Goal: Task Accomplishment & Management: Manage account settings

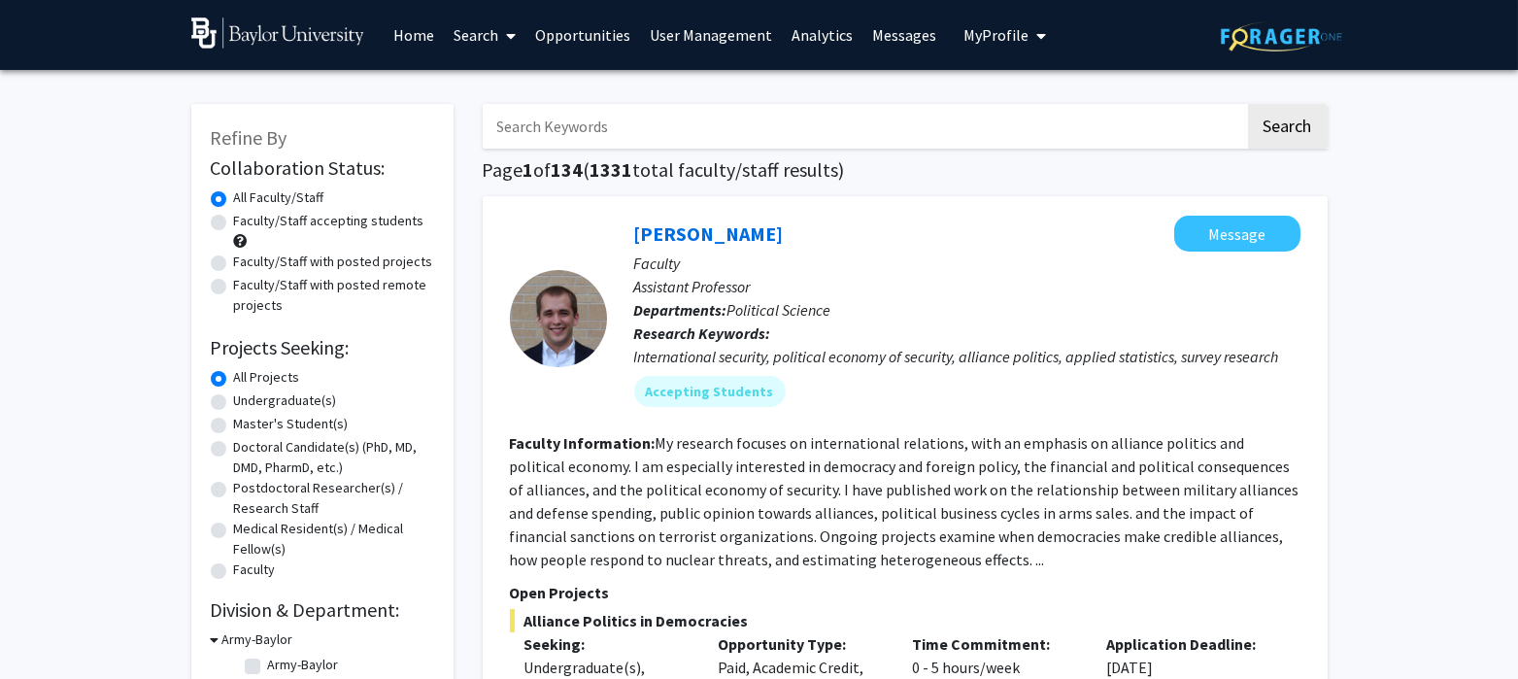
click at [879, 40] on link "Messages" at bounding box center [904, 35] width 84 height 68
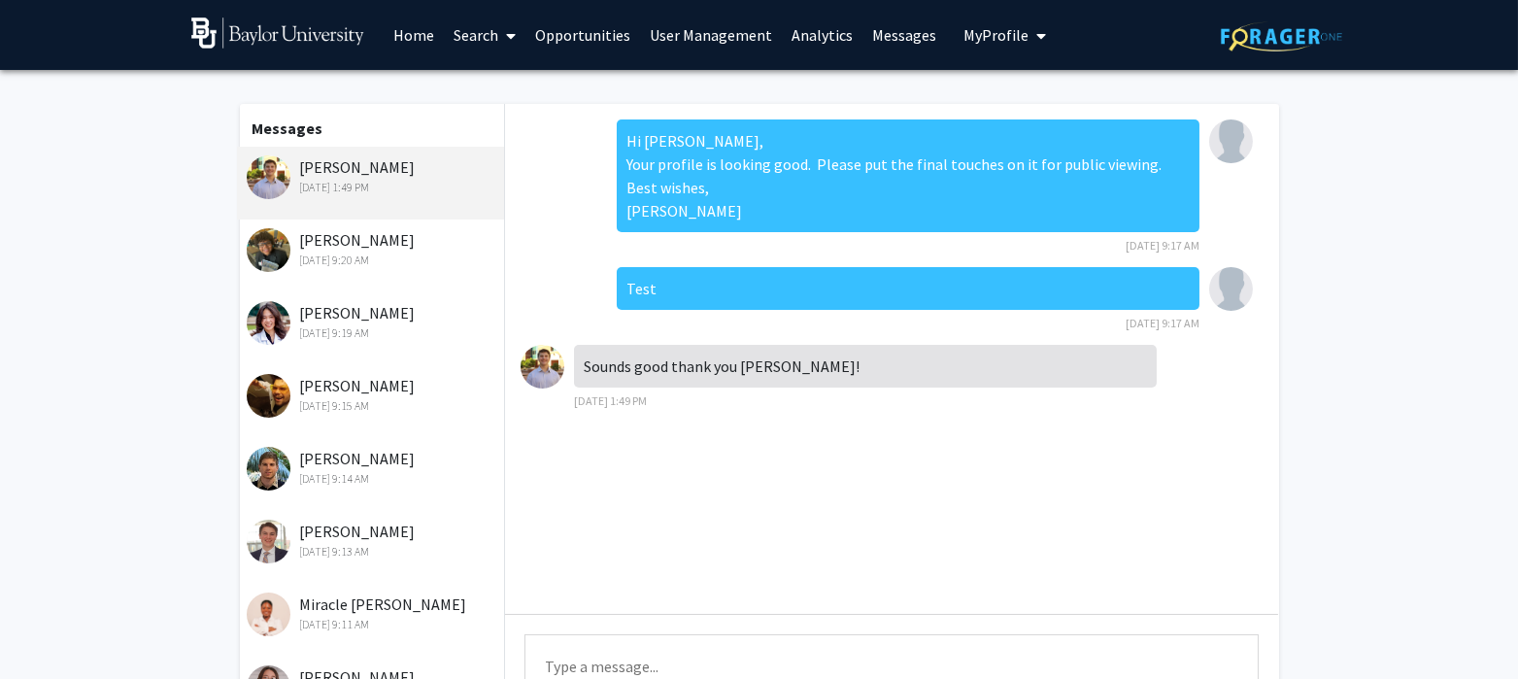
click at [733, 34] on link "User Management" at bounding box center [711, 35] width 142 height 68
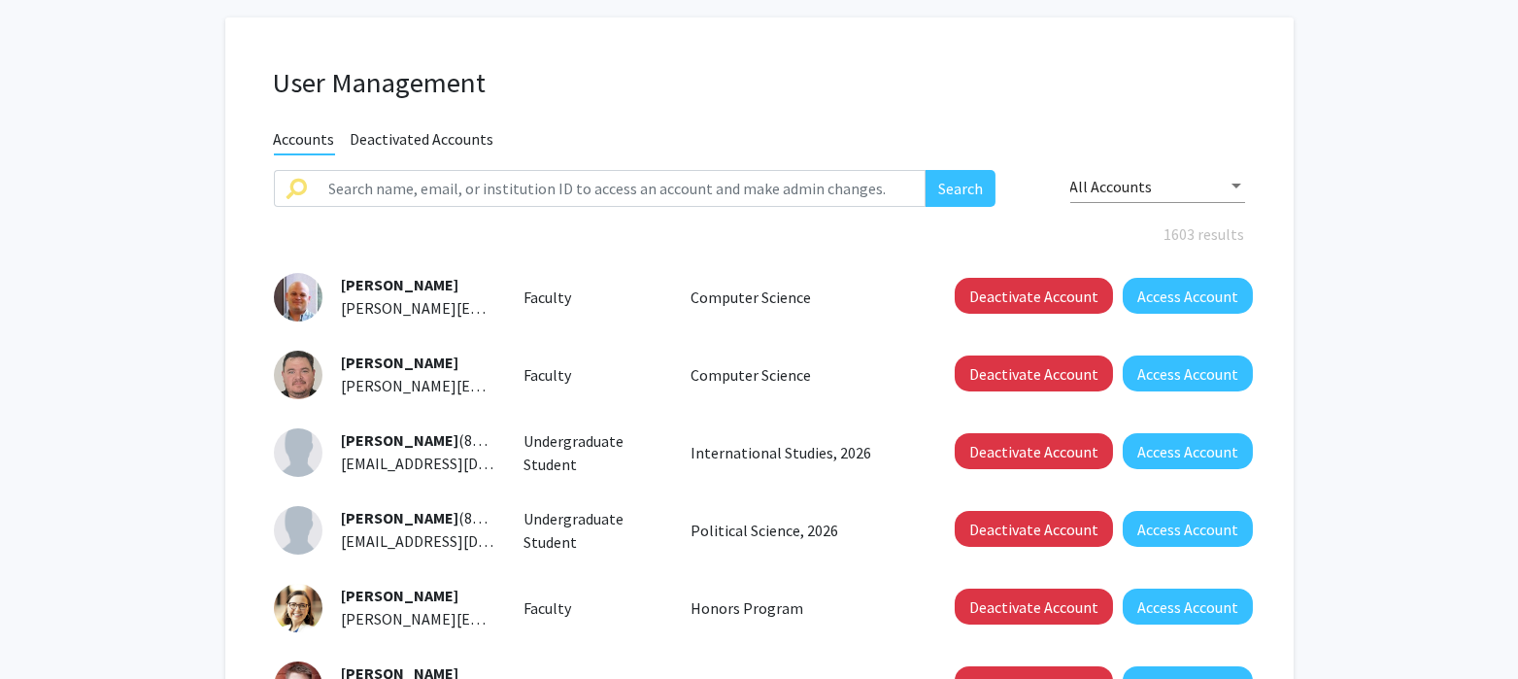
scroll to position [72, 0]
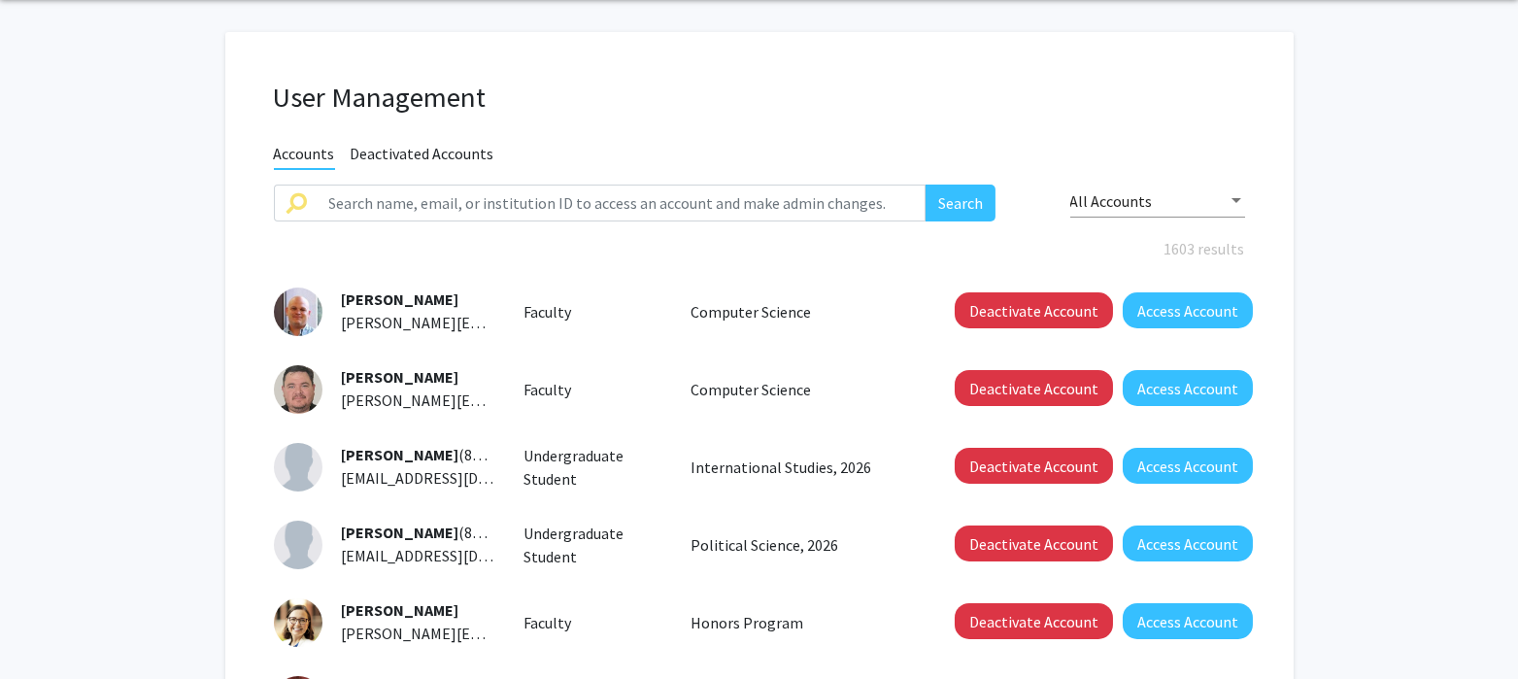
click at [1094, 190] on div "All Accounts" at bounding box center [1157, 195] width 175 height 45
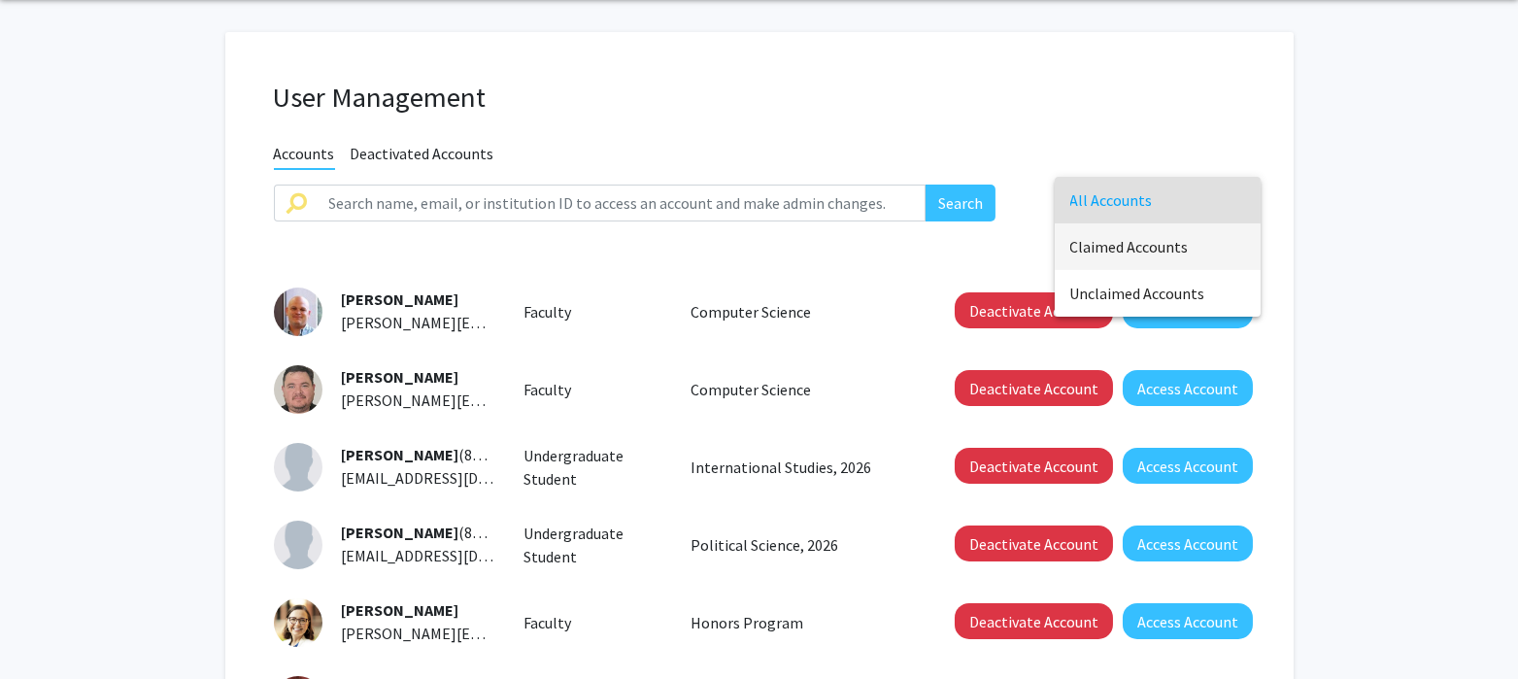
click at [1110, 240] on span "Claimed Accounts" at bounding box center [1157, 246] width 175 height 47
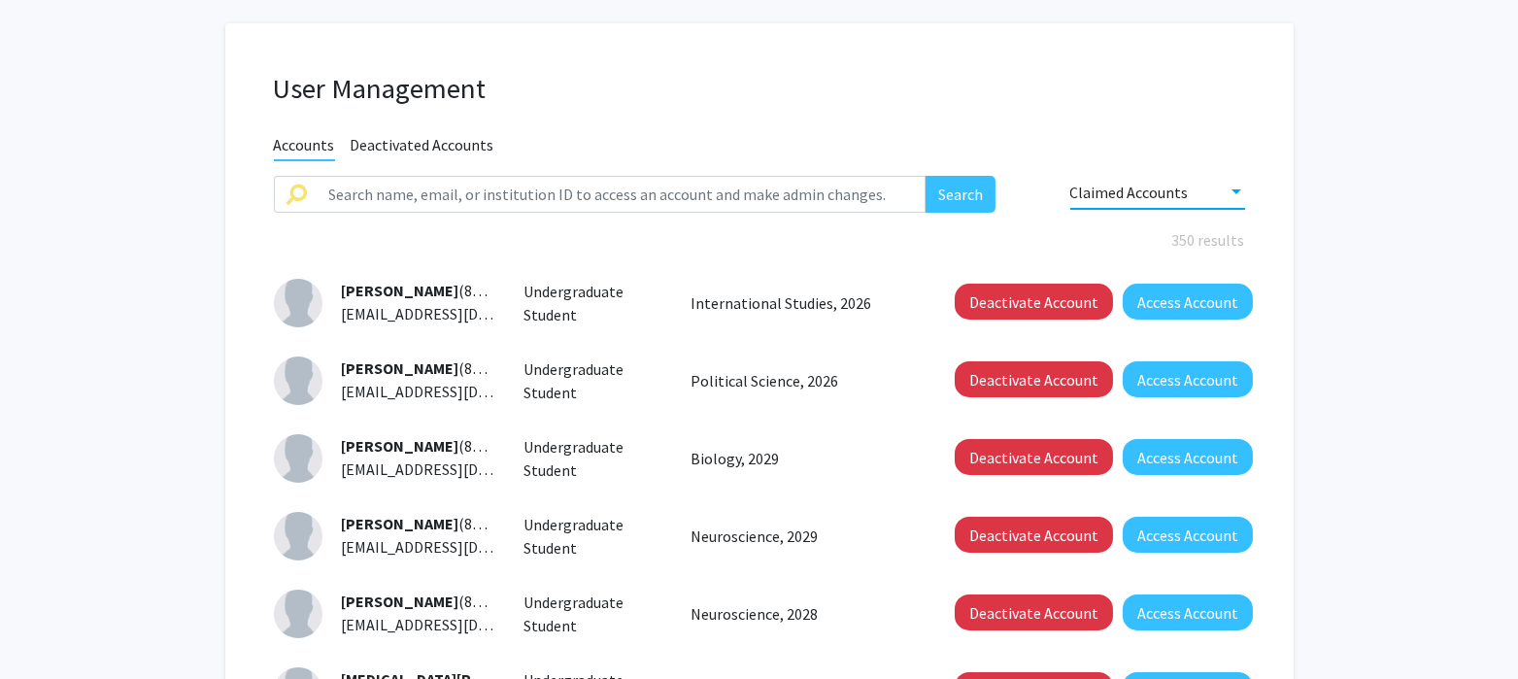
scroll to position [61, 0]
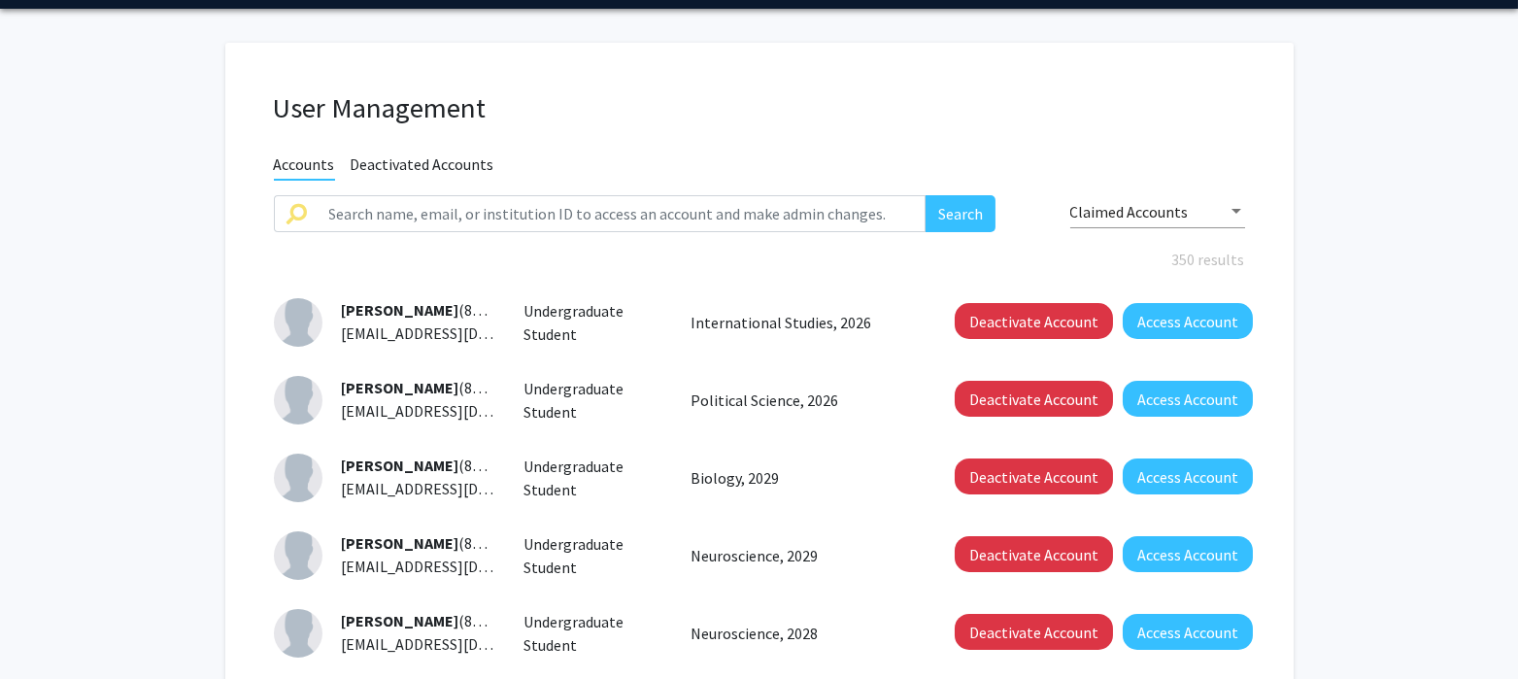
click at [1177, 225] on div "Claimed Accounts" at bounding box center [1157, 206] width 175 height 45
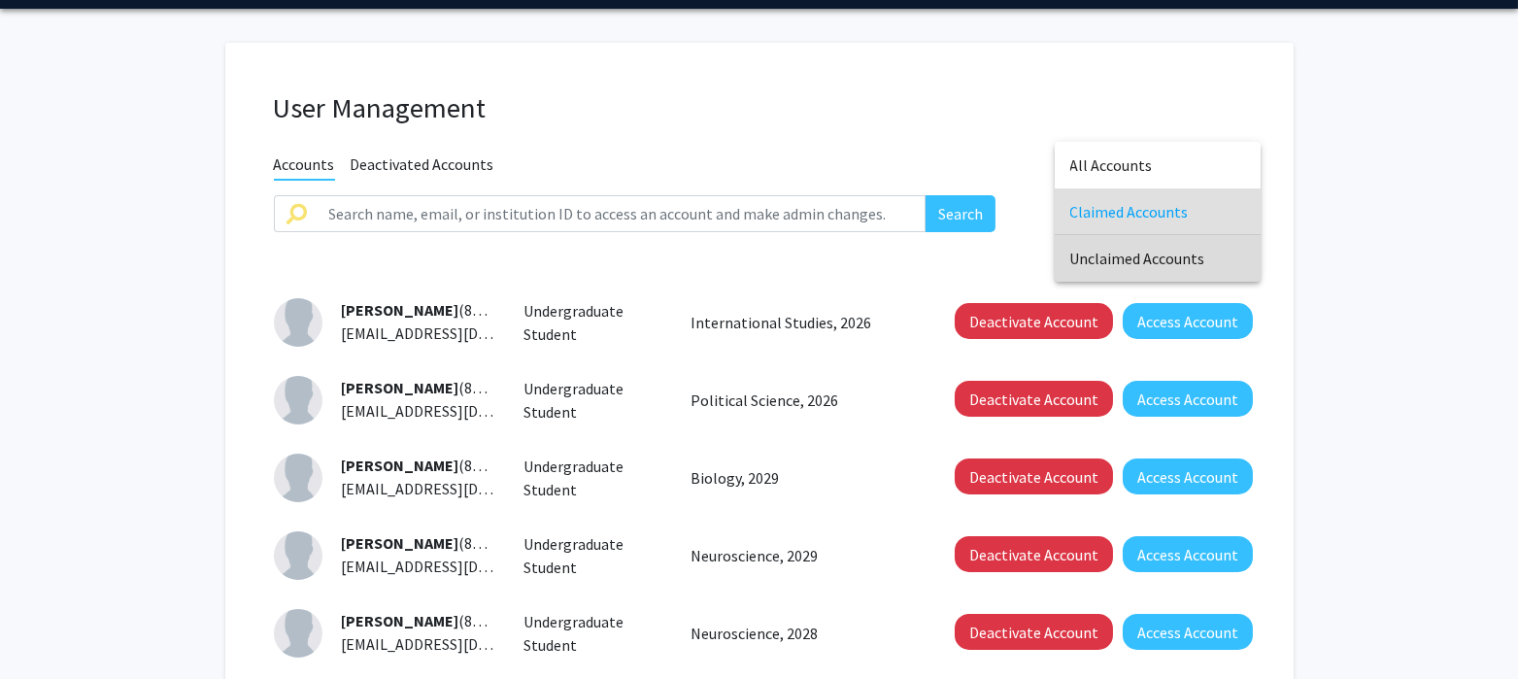
click at [1159, 258] on span "Unclaimed Accounts" at bounding box center [1157, 258] width 175 height 47
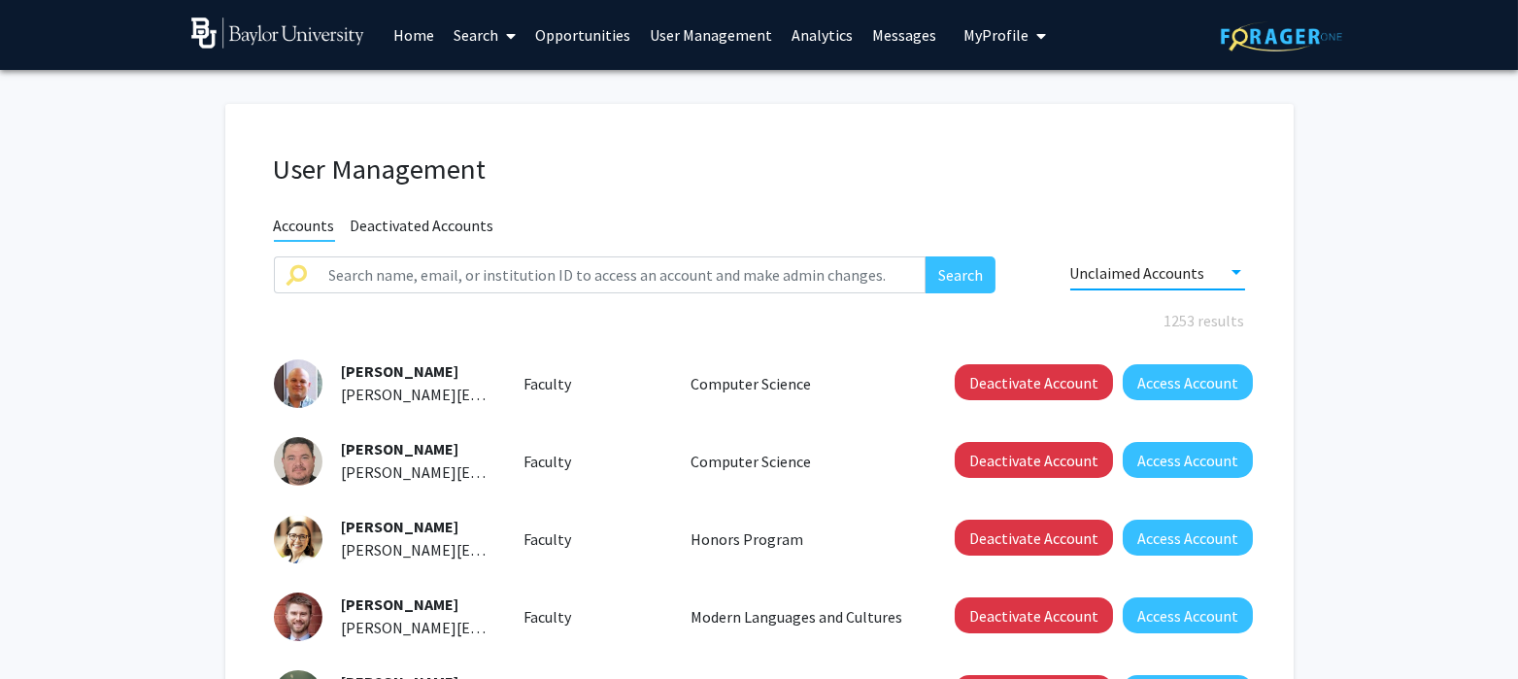
click at [1123, 274] on span "Unclaimed Accounts" at bounding box center [1137, 272] width 135 height 19
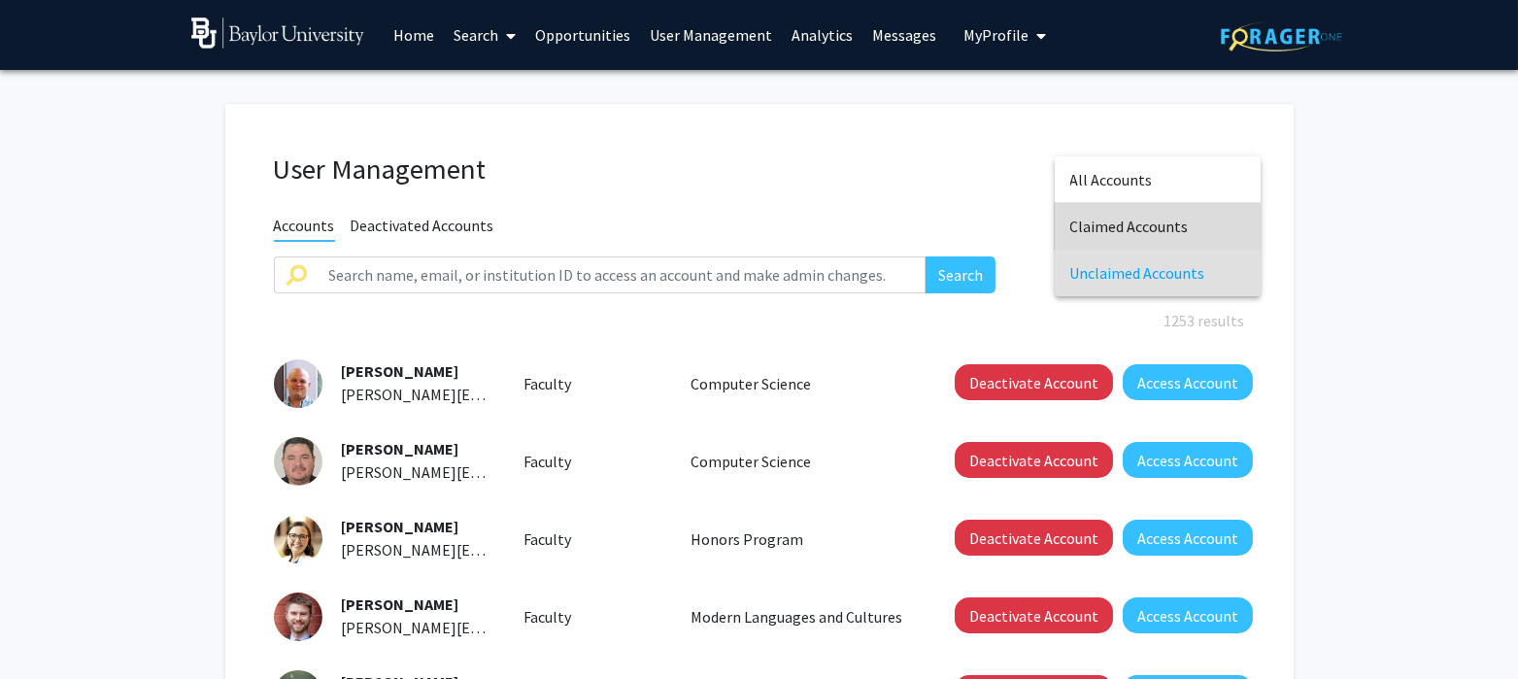
click at [1123, 237] on span "Claimed Accounts" at bounding box center [1157, 226] width 175 height 47
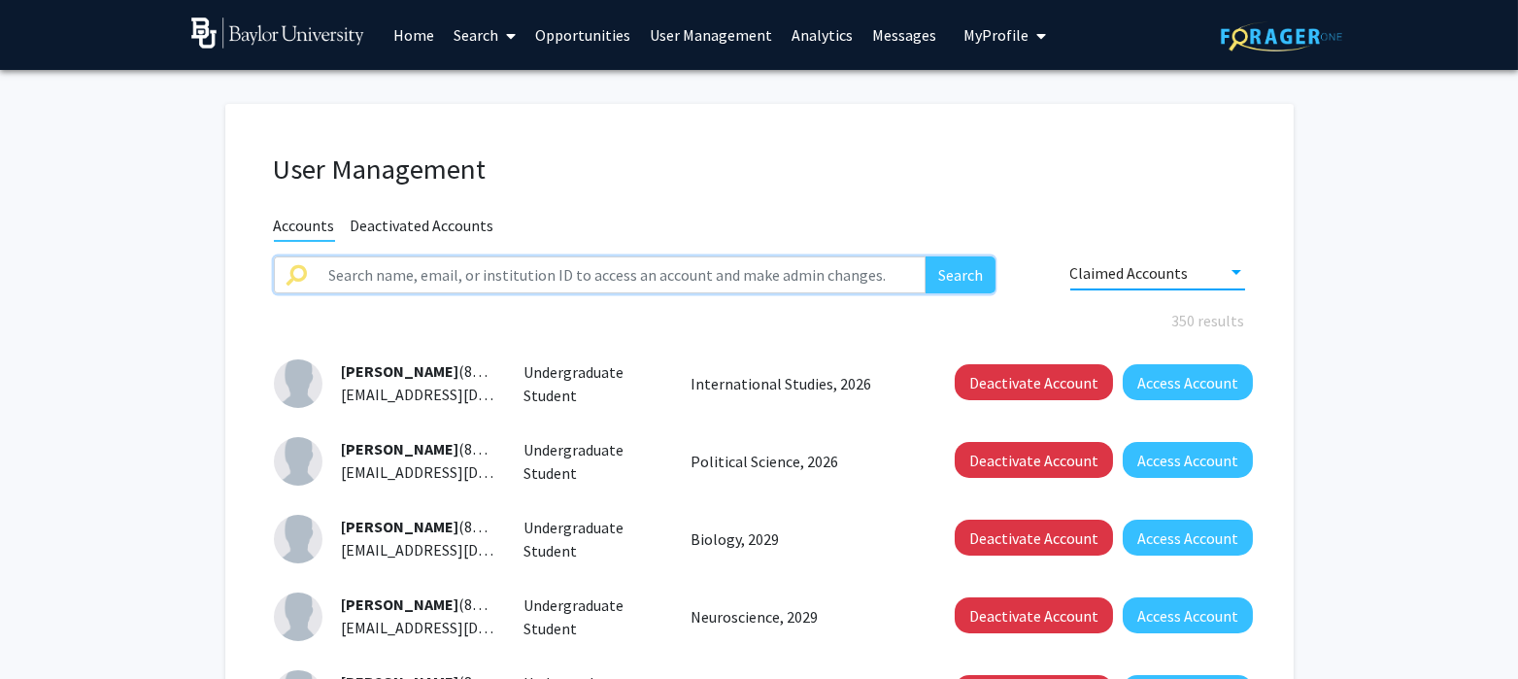
click at [732, 264] on input "text" at bounding box center [622, 274] width 609 height 37
type input "[PERSON_NAME]"
click at [925, 256] on button "Search" at bounding box center [960, 274] width 70 height 37
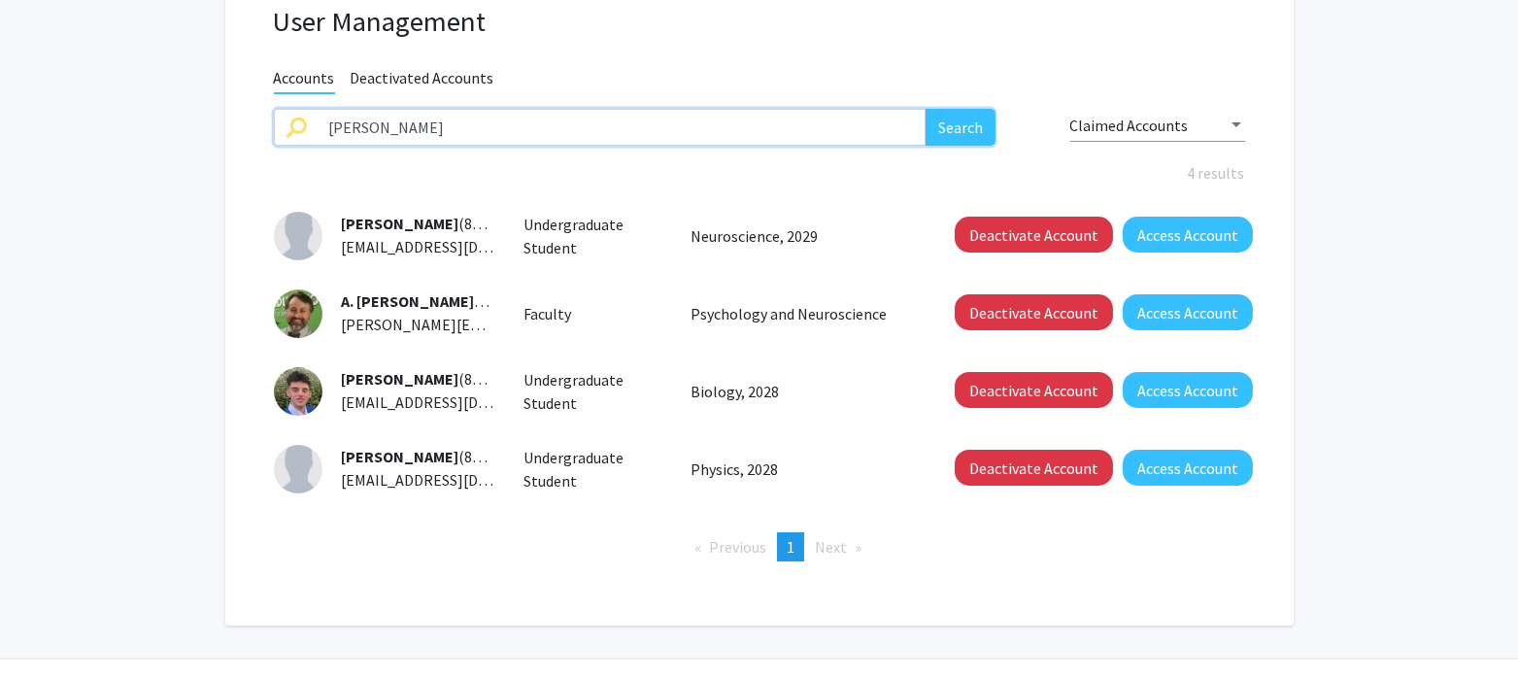
scroll to position [194, 0]
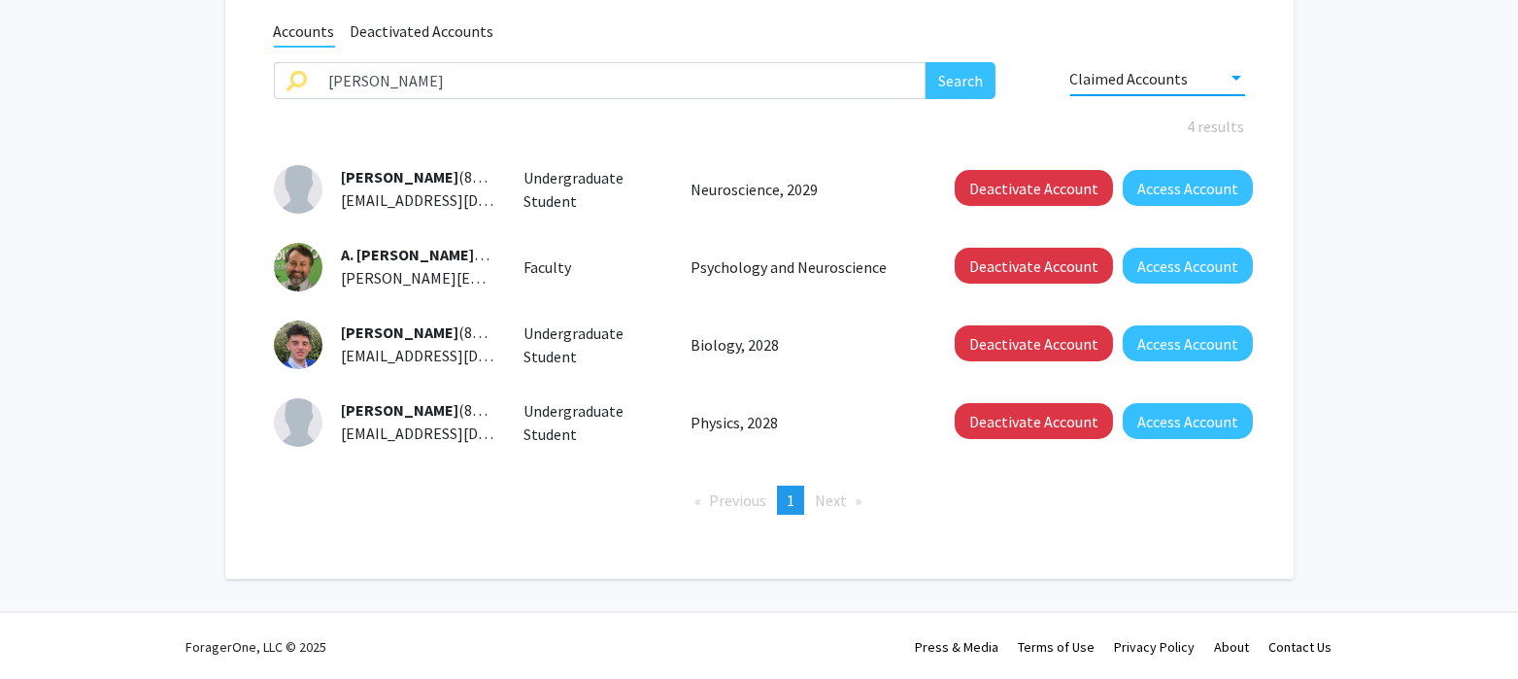
click at [1218, 84] on div "Claimed Accounts" at bounding box center [1148, 78] width 157 height 17
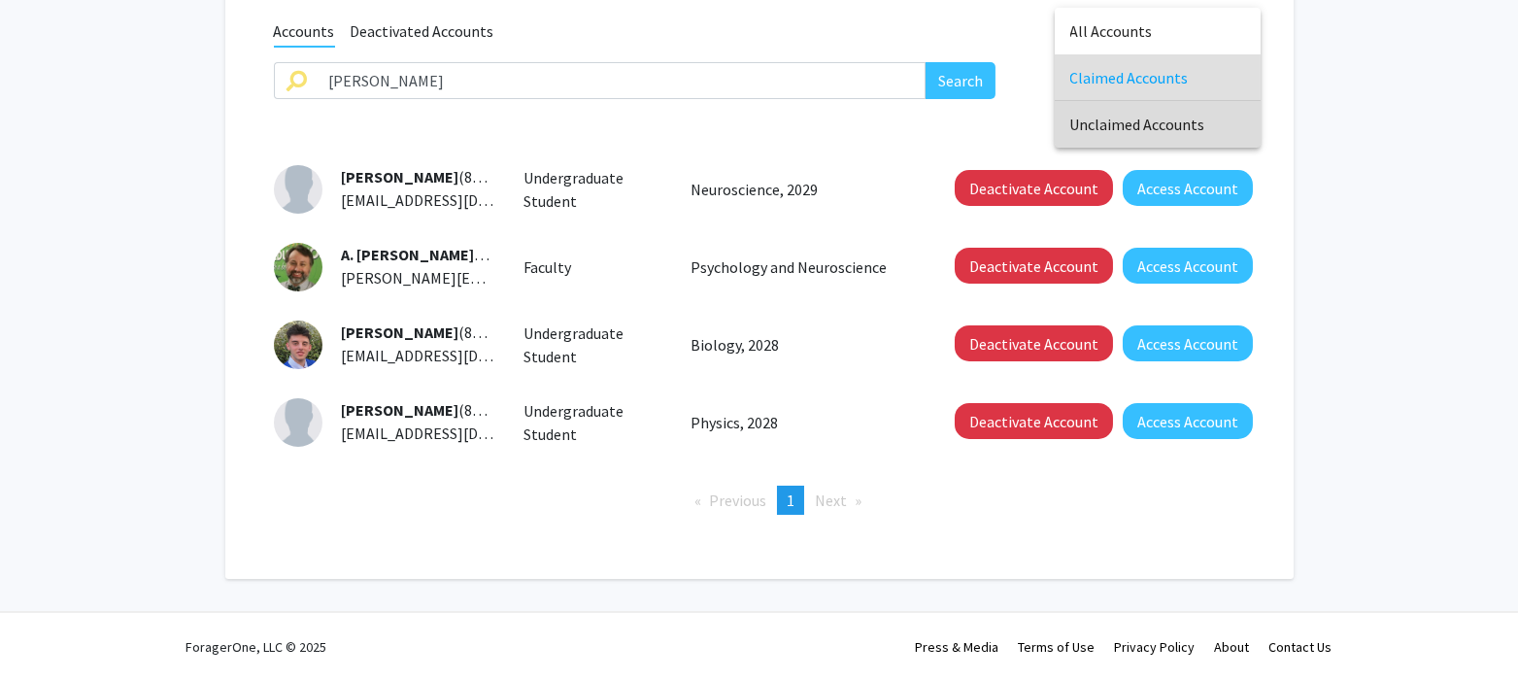
click at [1180, 114] on span "Unclaimed Accounts" at bounding box center [1157, 124] width 175 height 47
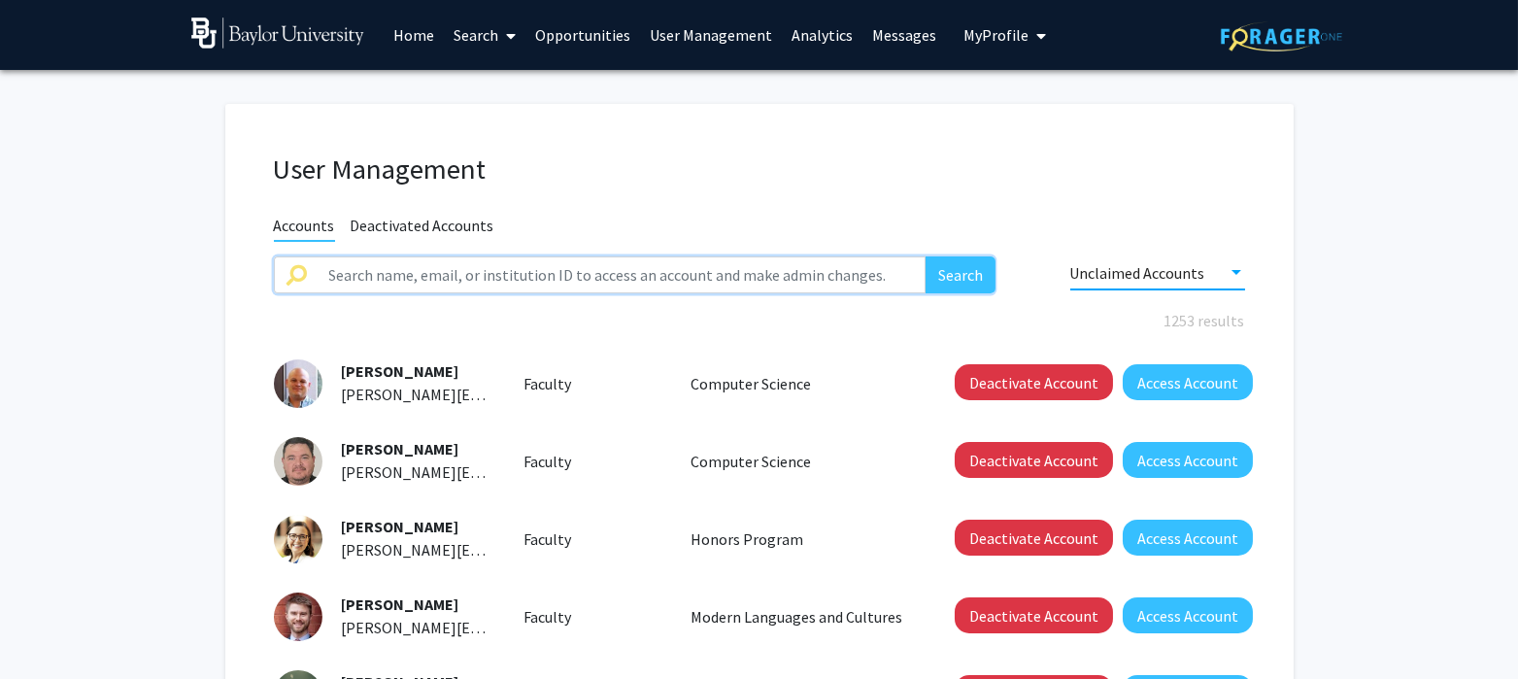
click at [416, 285] on input "text" at bounding box center [622, 274] width 609 height 37
click at [925, 256] on button "Search" at bounding box center [960, 274] width 70 height 37
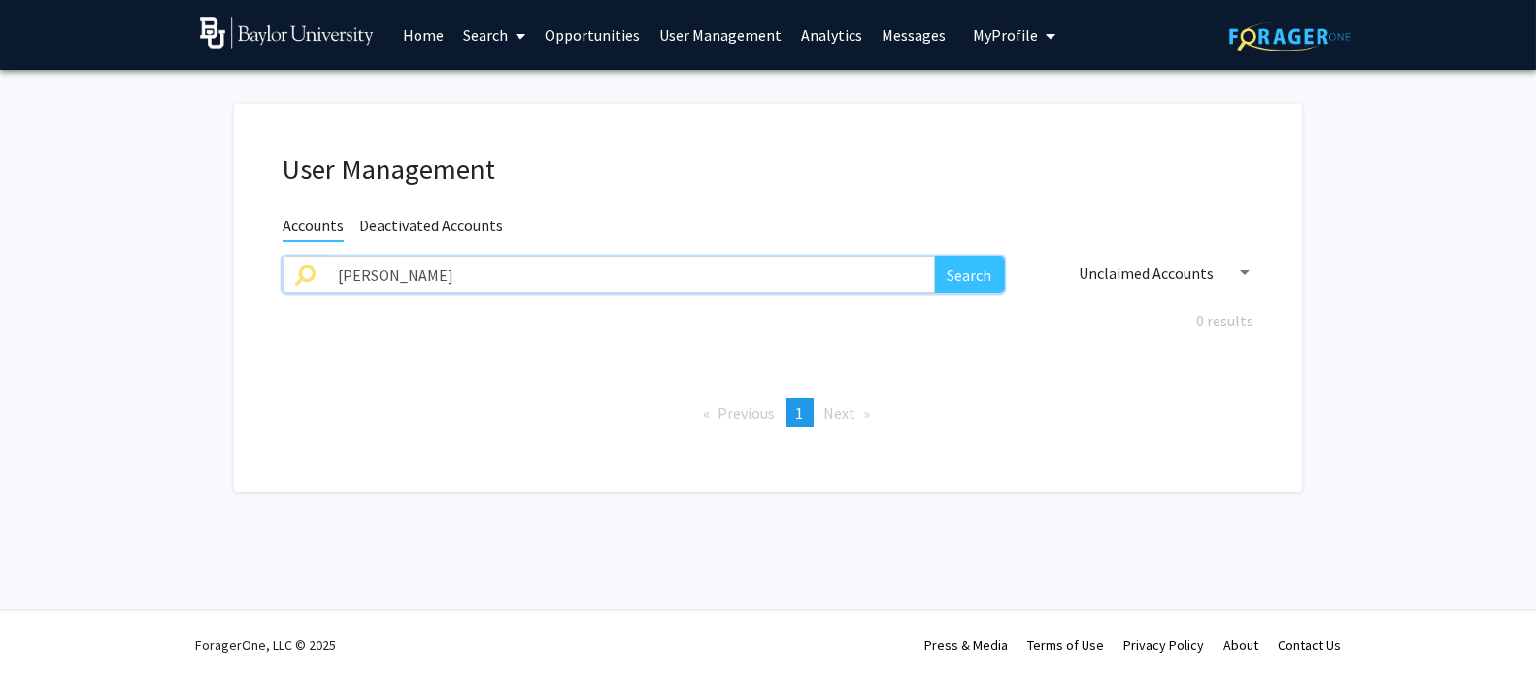
type input "[PERSON_NAME]"
click at [935, 256] on button "Search" at bounding box center [970, 274] width 70 height 37
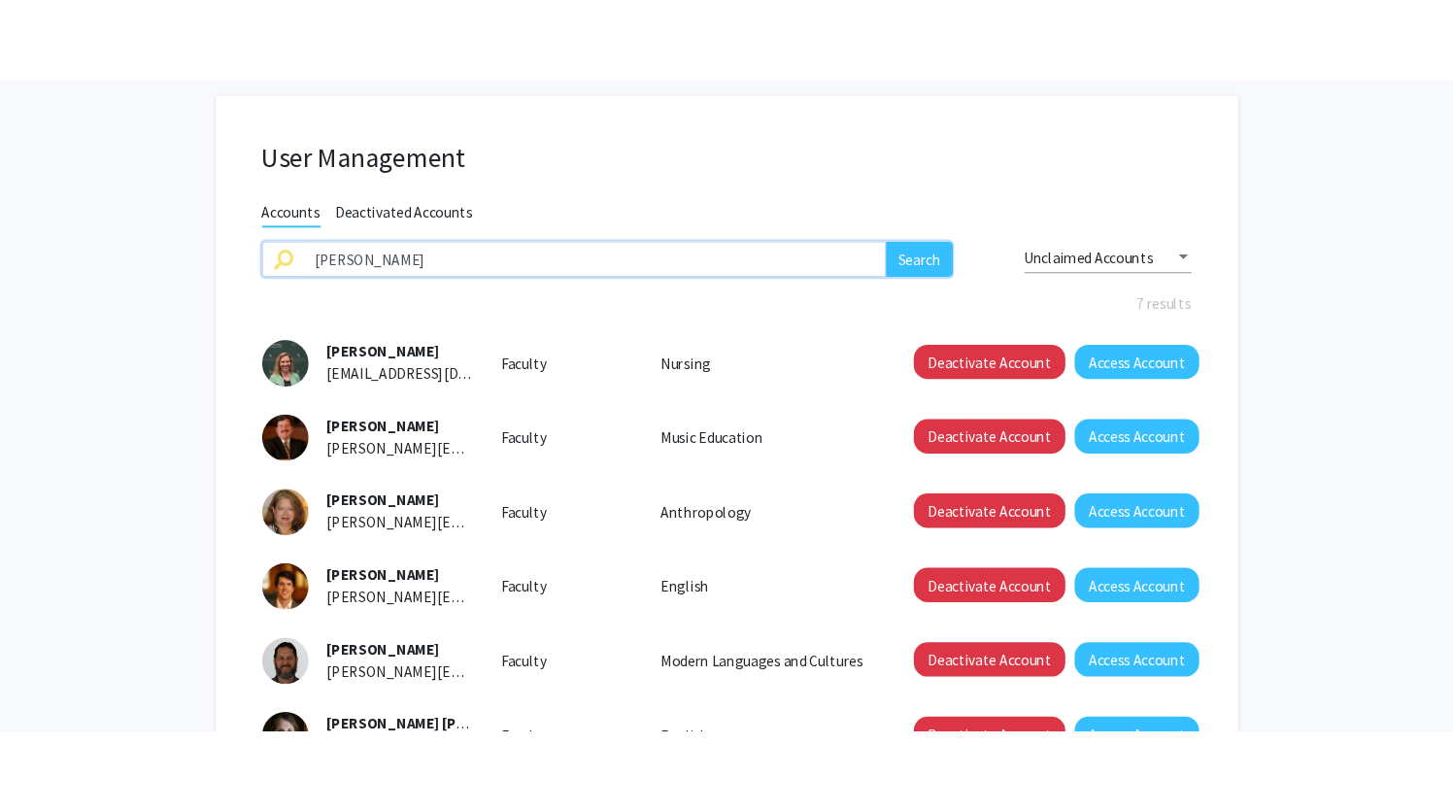
scroll to position [93, 0]
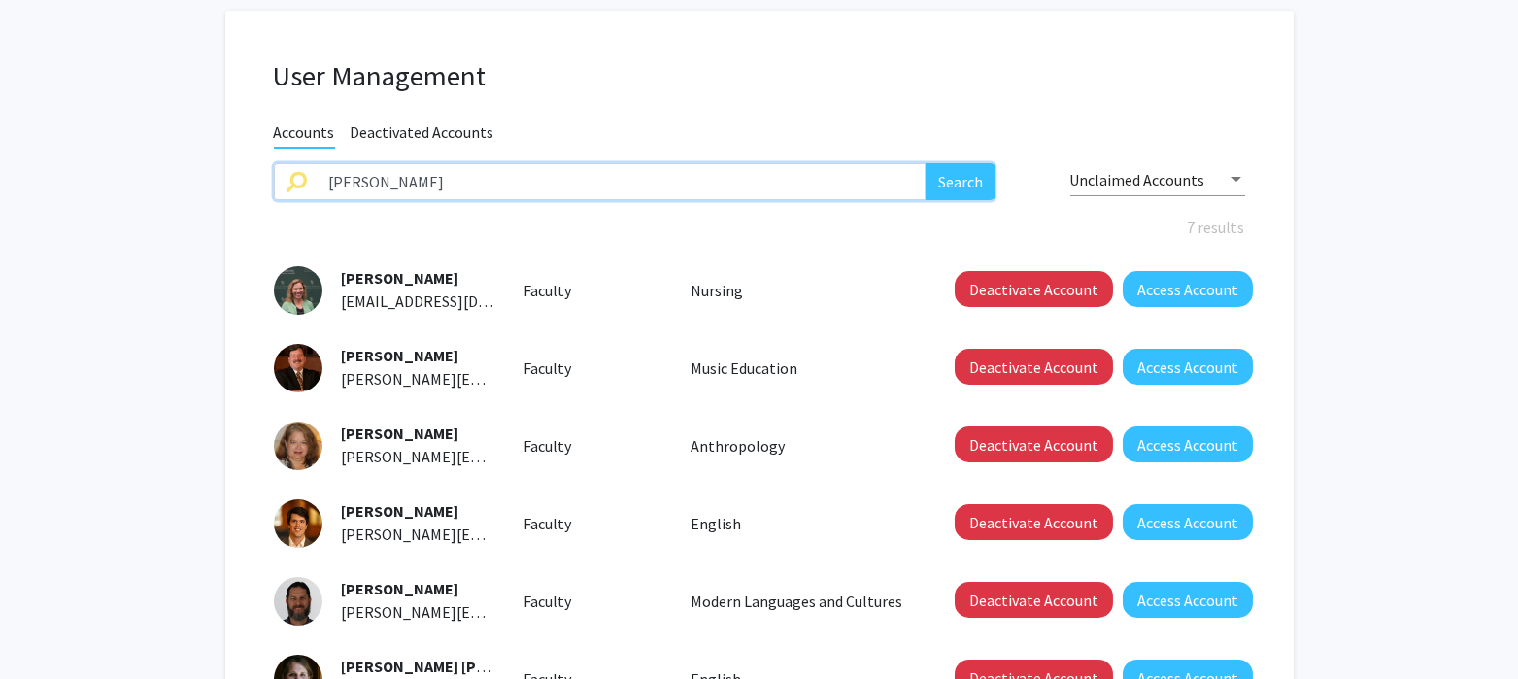
drag, startPoint x: 417, startPoint y: 184, endPoint x: 250, endPoint y: 163, distance: 168.3
click at [318, 165] on input "[PERSON_NAME]" at bounding box center [622, 181] width 609 height 37
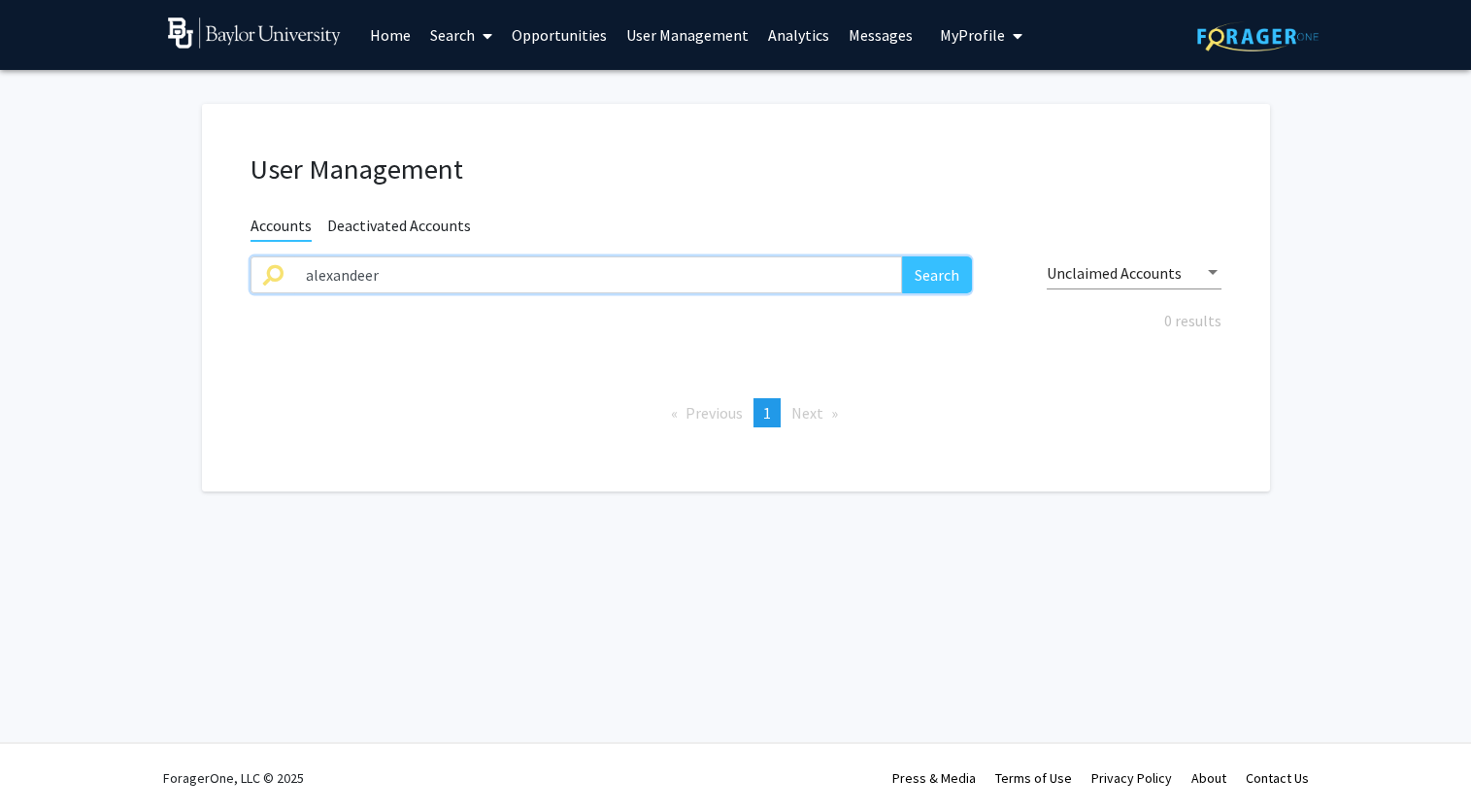
type input "alexandeer"
